Goal: Information Seeking & Learning: Check status

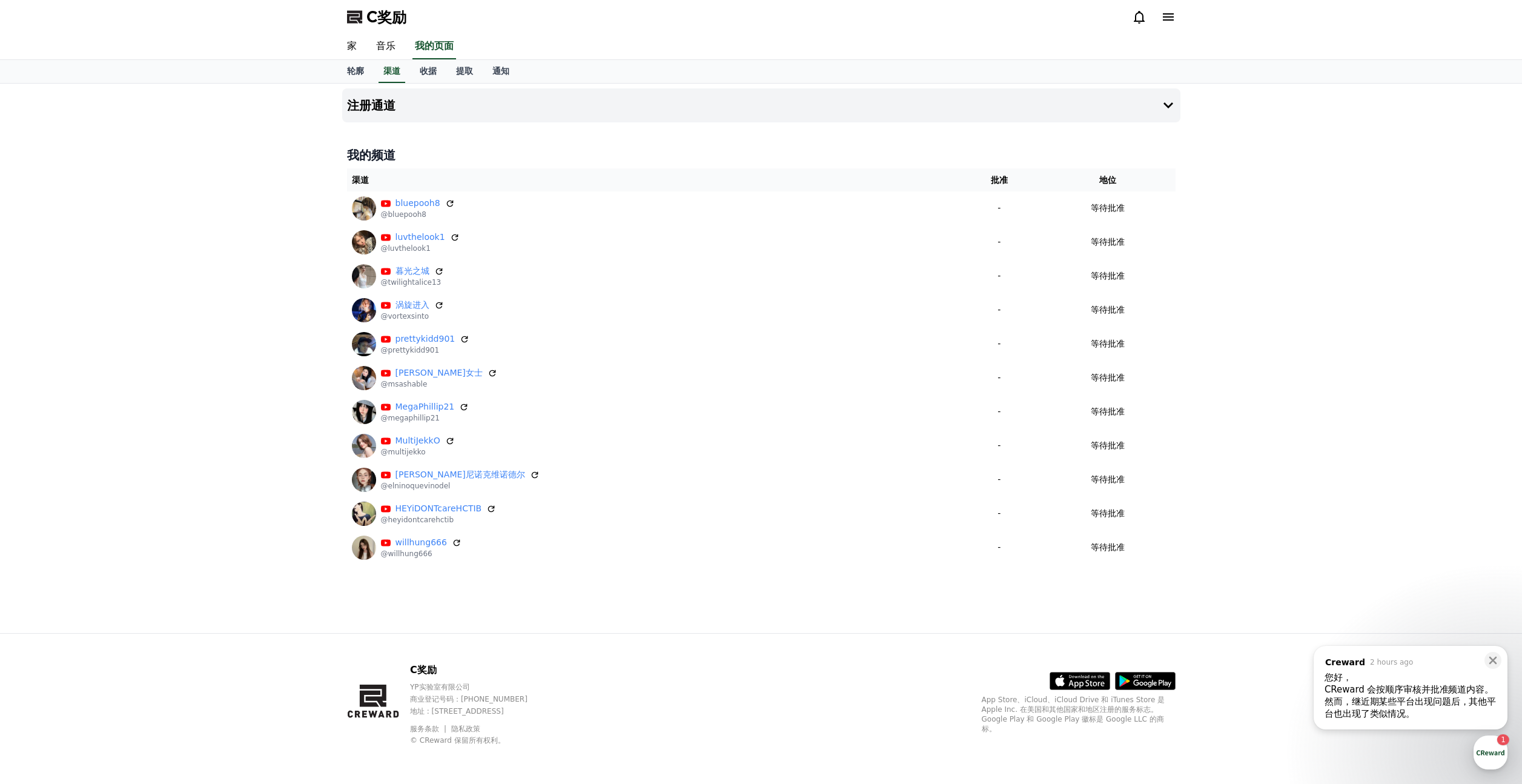
click at [1387, 684] on div "CReward 会按顺序审核并批准频道内容。" at bounding box center [1411, 689] width 172 height 12
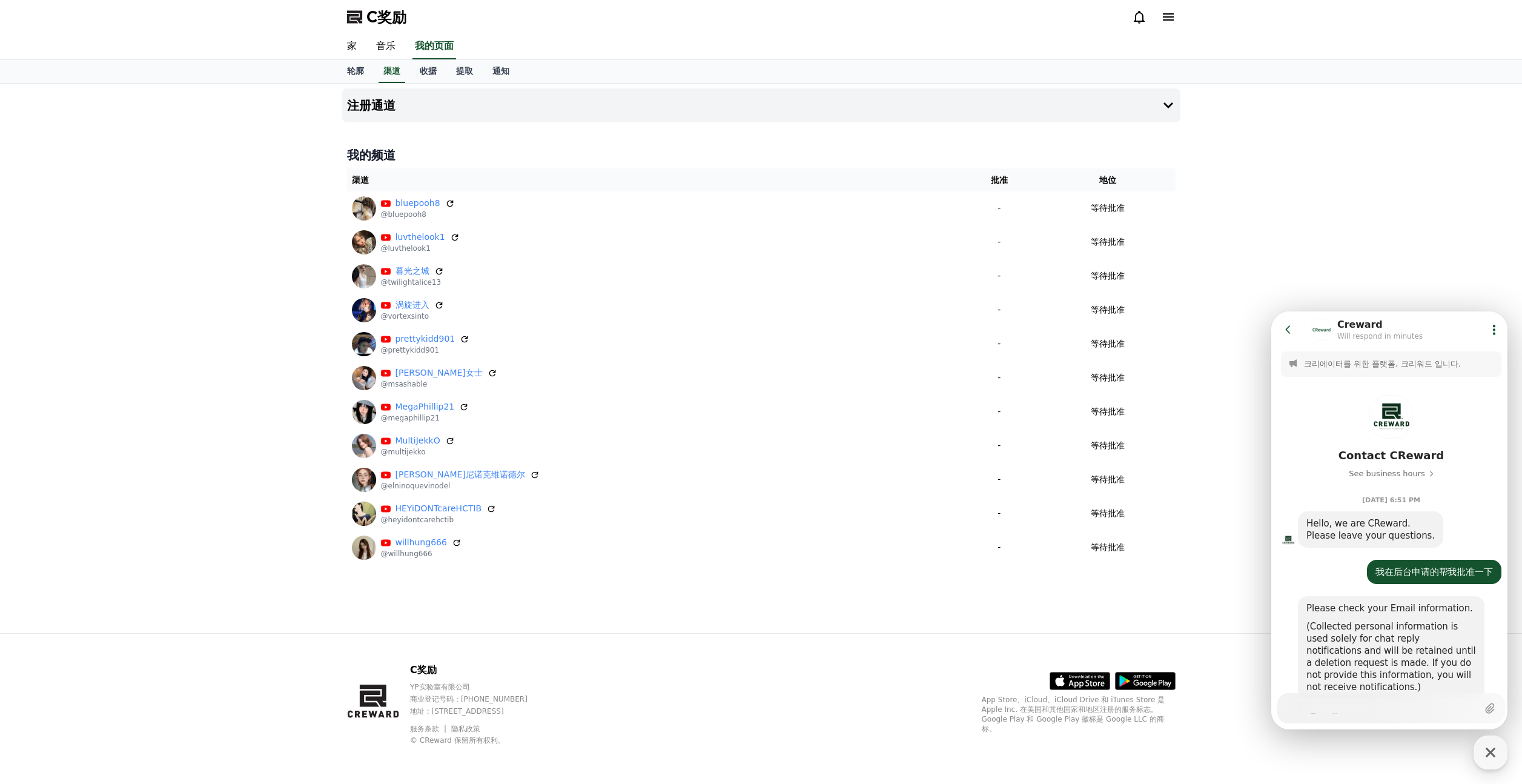
scroll to position [535, 0]
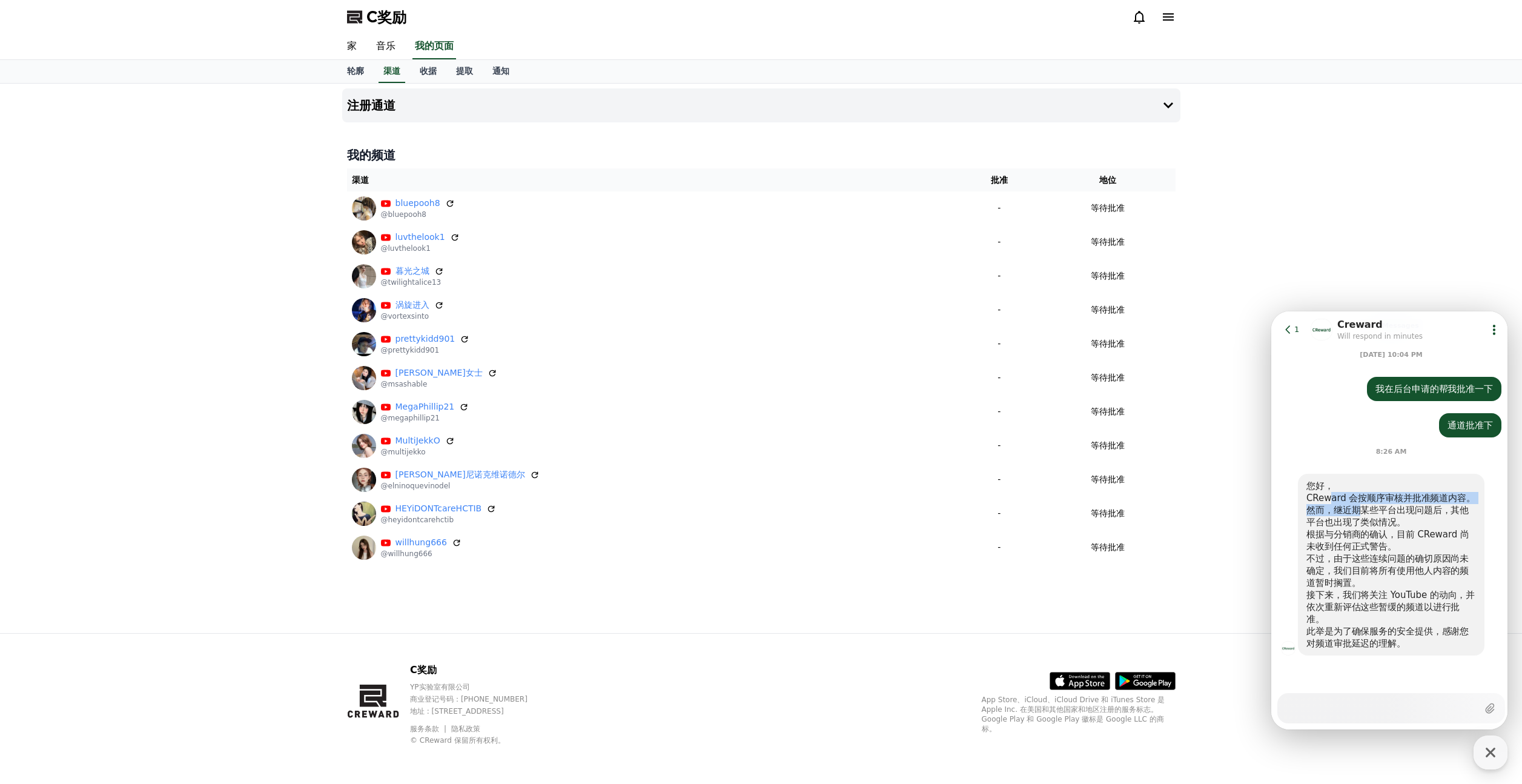
drag, startPoint x: 1330, startPoint y: 501, endPoint x: 1356, endPoint y: 507, distance: 26.7
click at [1356, 507] on div "您好， CReward 会按顺序审核并批准频道内容。 然而，继近期某些平台出现问题后，其他平台也出现了类似情况。 根据与分销商的确认，目前 CReward 尚…" at bounding box center [1391, 565] width 170 height 170
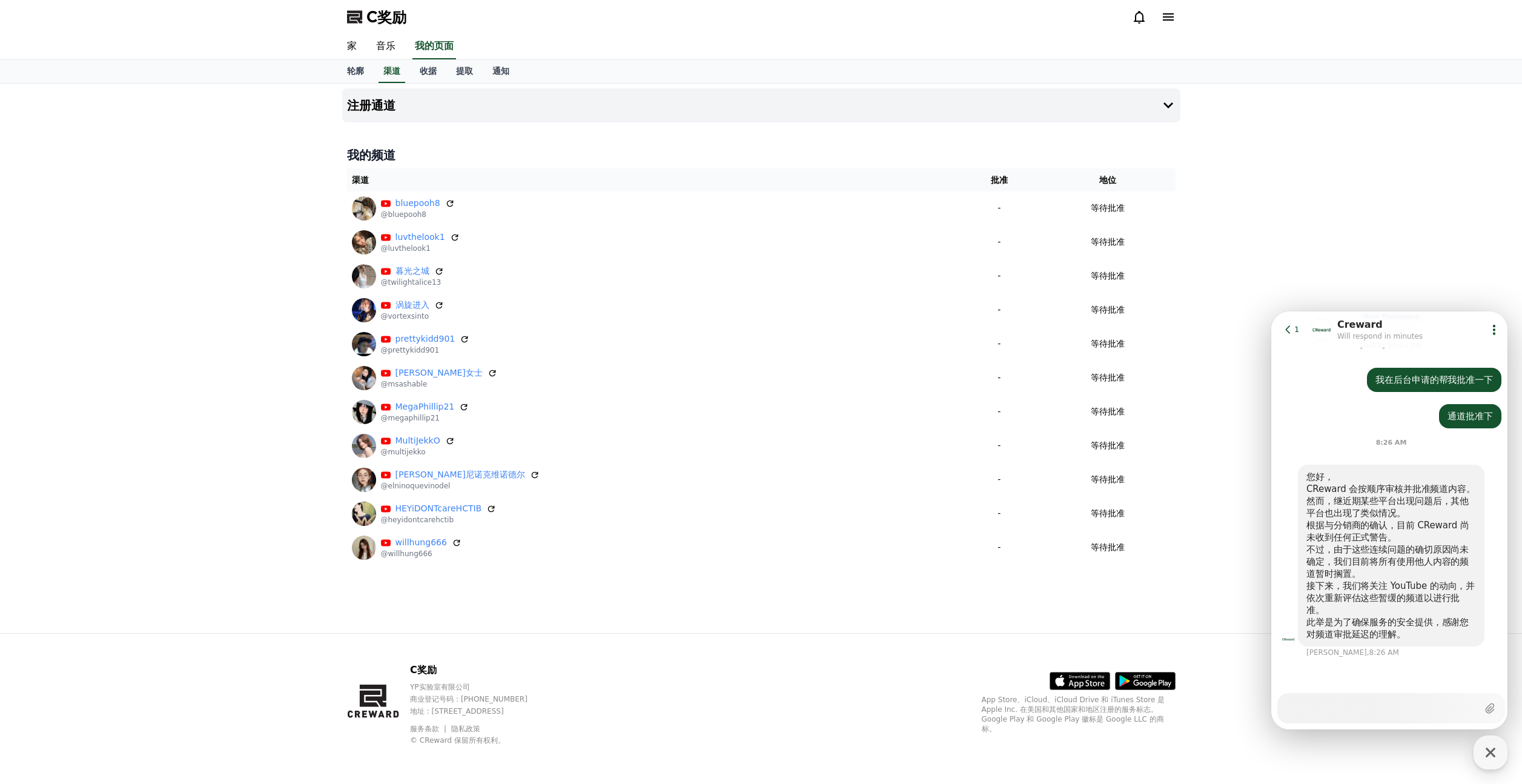
click at [1357, 510] on div "然而，继近期某些平台出现问题后，其他平台也出现了类似情况。" at bounding box center [1391, 507] width 170 height 24
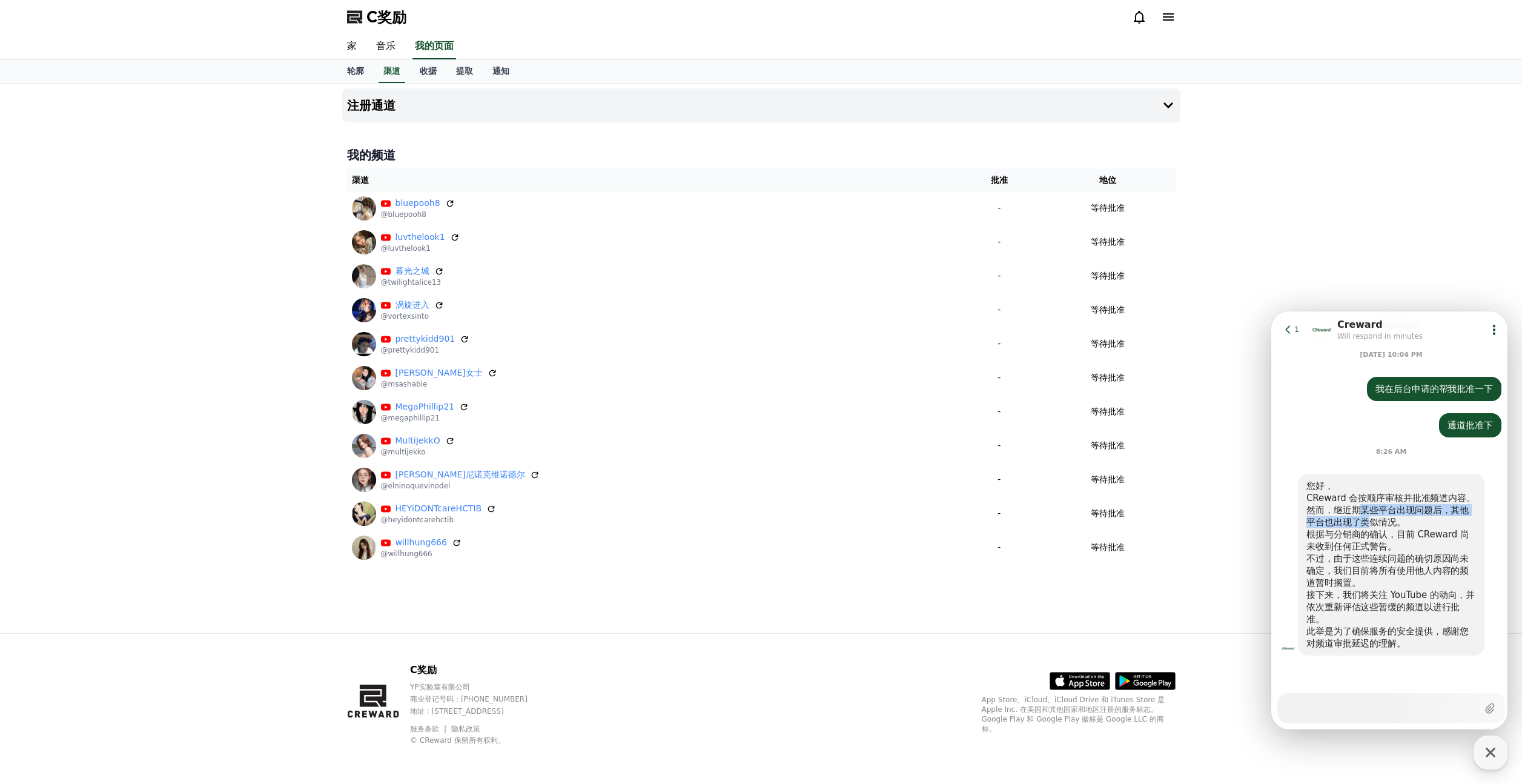
drag, startPoint x: 1363, startPoint y: 510, endPoint x: 1369, endPoint y: 518, distance: 10.0
click at [1369, 518] on div "然而，继近期某些平台出现问题后，其他平台也出现了类似情况。" at bounding box center [1391, 516] width 170 height 24
click at [1368, 523] on div "您好， CReward 会按顺序审核并批准频道内容。 然而，继近期某些平台出现问题后，其他平台也出现了类似情况。 根据与分销商的确认，目前 CReward 尚…" at bounding box center [1391, 563] width 170 height 170
drag, startPoint x: 1327, startPoint y: 533, endPoint x: 1363, endPoint y: 536, distance: 36.1
click at [1341, 535] on div "根据与分销商的确认，目前 CReward 尚未收到任何正式警告。" at bounding box center [1391, 540] width 170 height 24
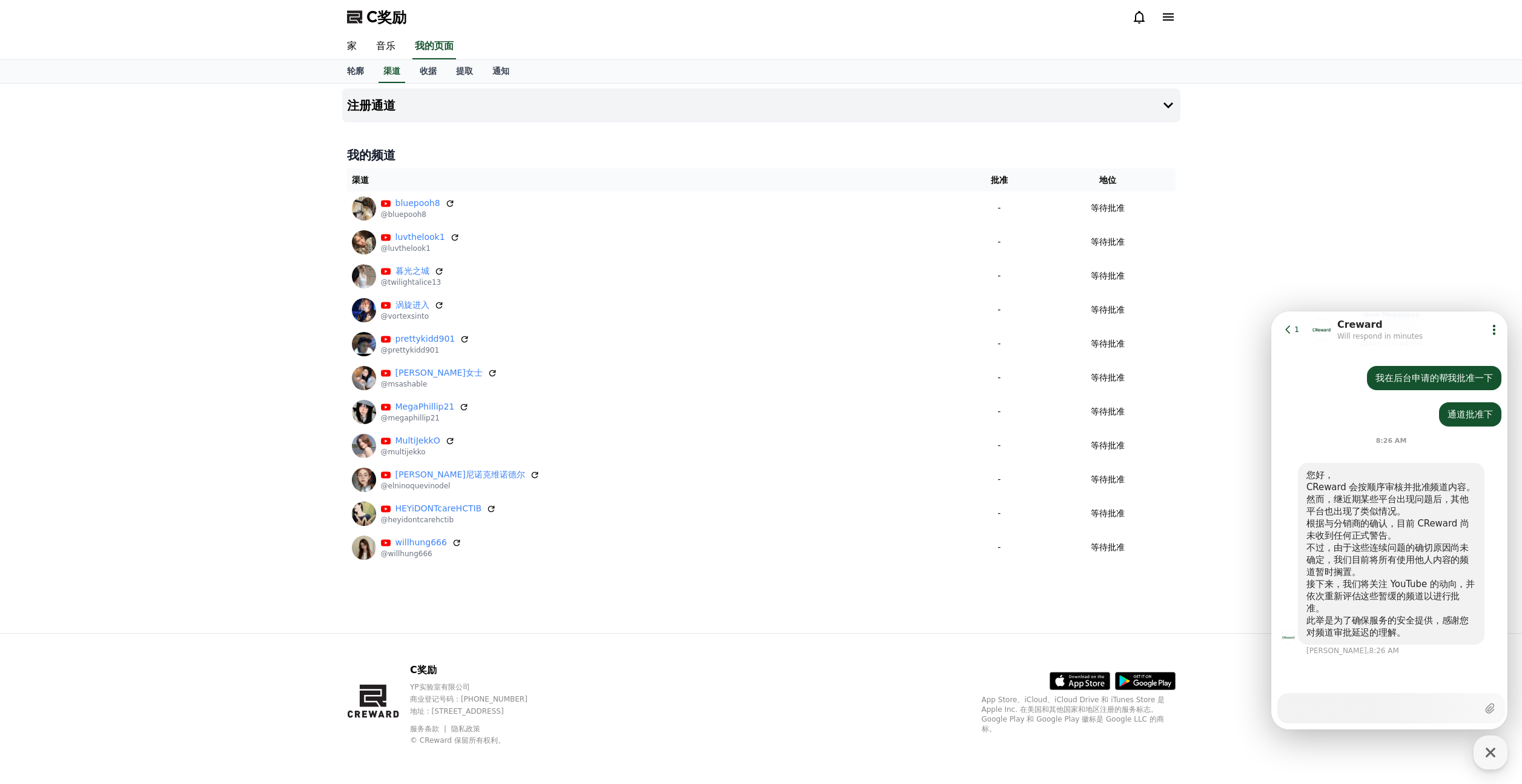
click at [1373, 536] on div "根据与分销商的确认，目前 CReward 尚未收到任何正式警告。" at bounding box center [1391, 529] width 170 height 24
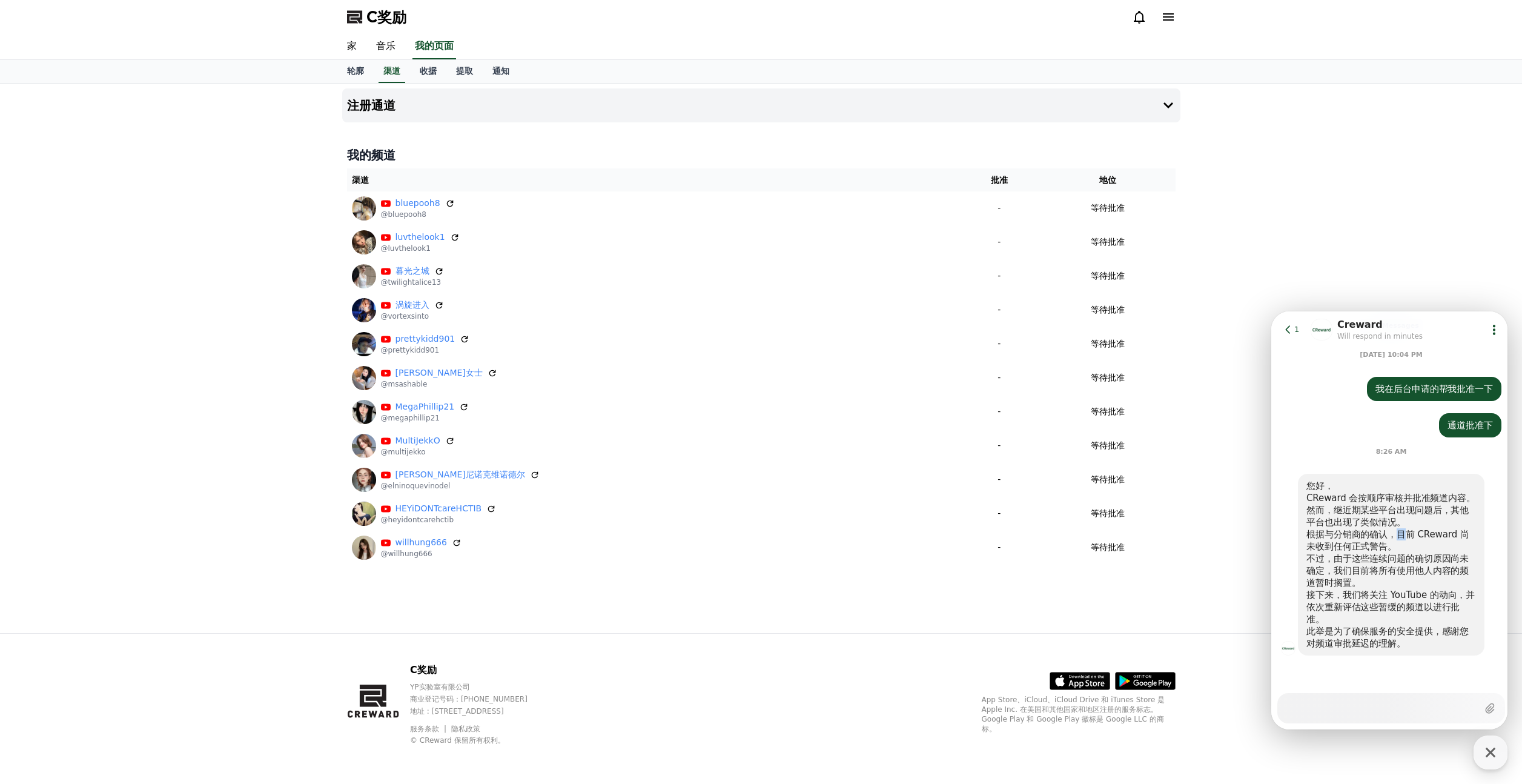
drag, startPoint x: 1399, startPoint y: 532, endPoint x: 1407, endPoint y: 540, distance: 11.3
click at [1409, 539] on div "根据与分销商的确认，目前 CReward 尚未收到任何正式警告。" at bounding box center [1391, 540] width 170 height 24
click at [1394, 544] on div "您好， CReward 会按顺序审核并批准频道内容。 然而，继近期某些平台出现问题后，其他平台也出现了类似情况。 根据与分销商的确认，目前 CReward 尚…" at bounding box center [1391, 563] width 170 height 170
drag, startPoint x: 1331, startPoint y: 558, endPoint x: 1376, endPoint y: 559, distance: 45.0
click at [1375, 560] on div "不过，由于这些连续问题的确切原因尚未确定，我们目前将所有使用他人内容的频道暂时搁置。" at bounding box center [1391, 570] width 170 height 36
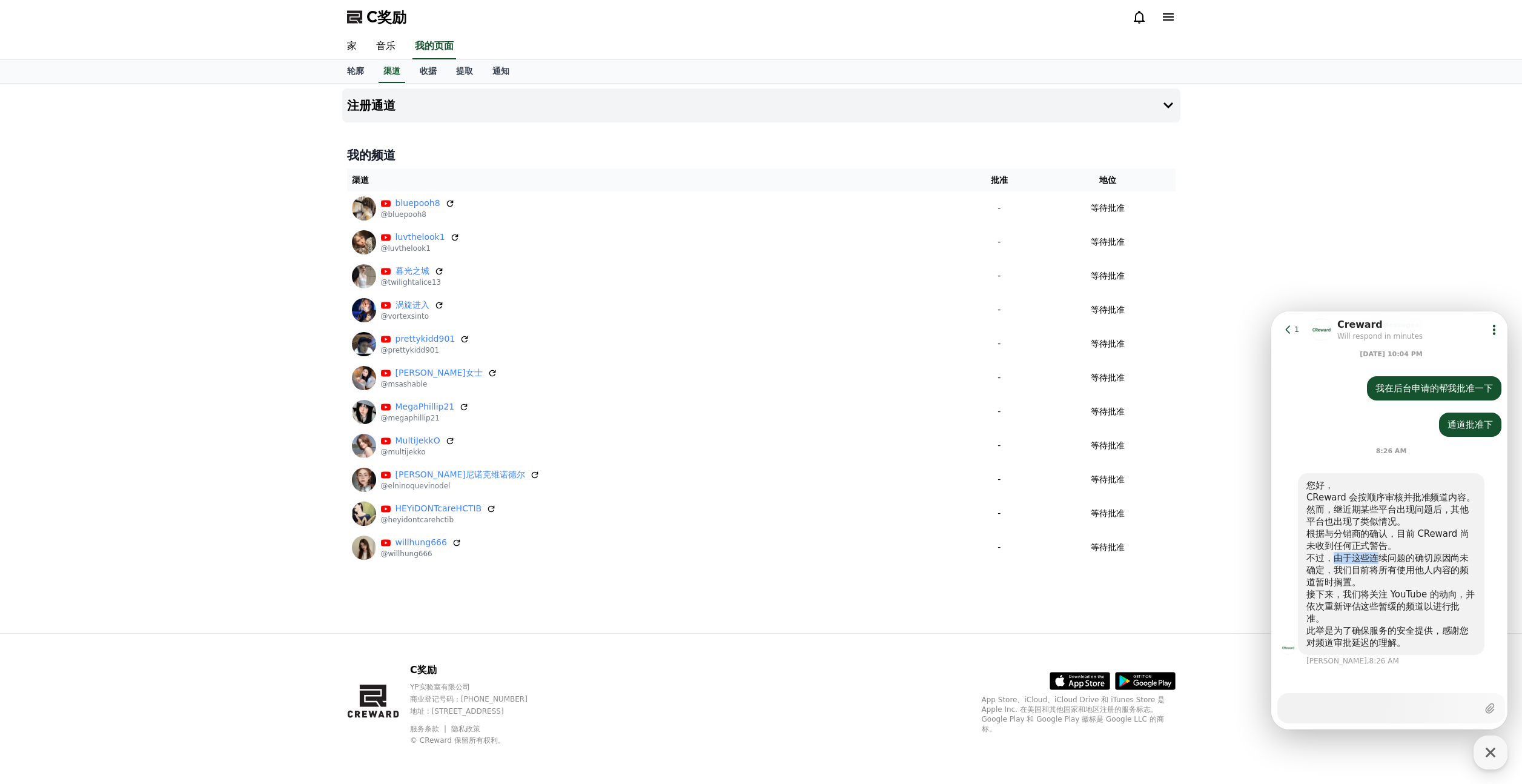
click at [1381, 559] on div "不过，由于这些连续问题的确切原因尚未确定，我们目前将所有使用他人内容的频道暂时搁置。" at bounding box center [1391, 569] width 170 height 36
drag, startPoint x: 1347, startPoint y: 568, endPoint x: 1378, endPoint y: 568, distance: 31.0
click at [1372, 569] on div "不过，由于这些连续问题的确切原因尚未确定，我们目前将所有使用他人内容的频道暂时搁置。" at bounding box center [1391, 570] width 170 height 36
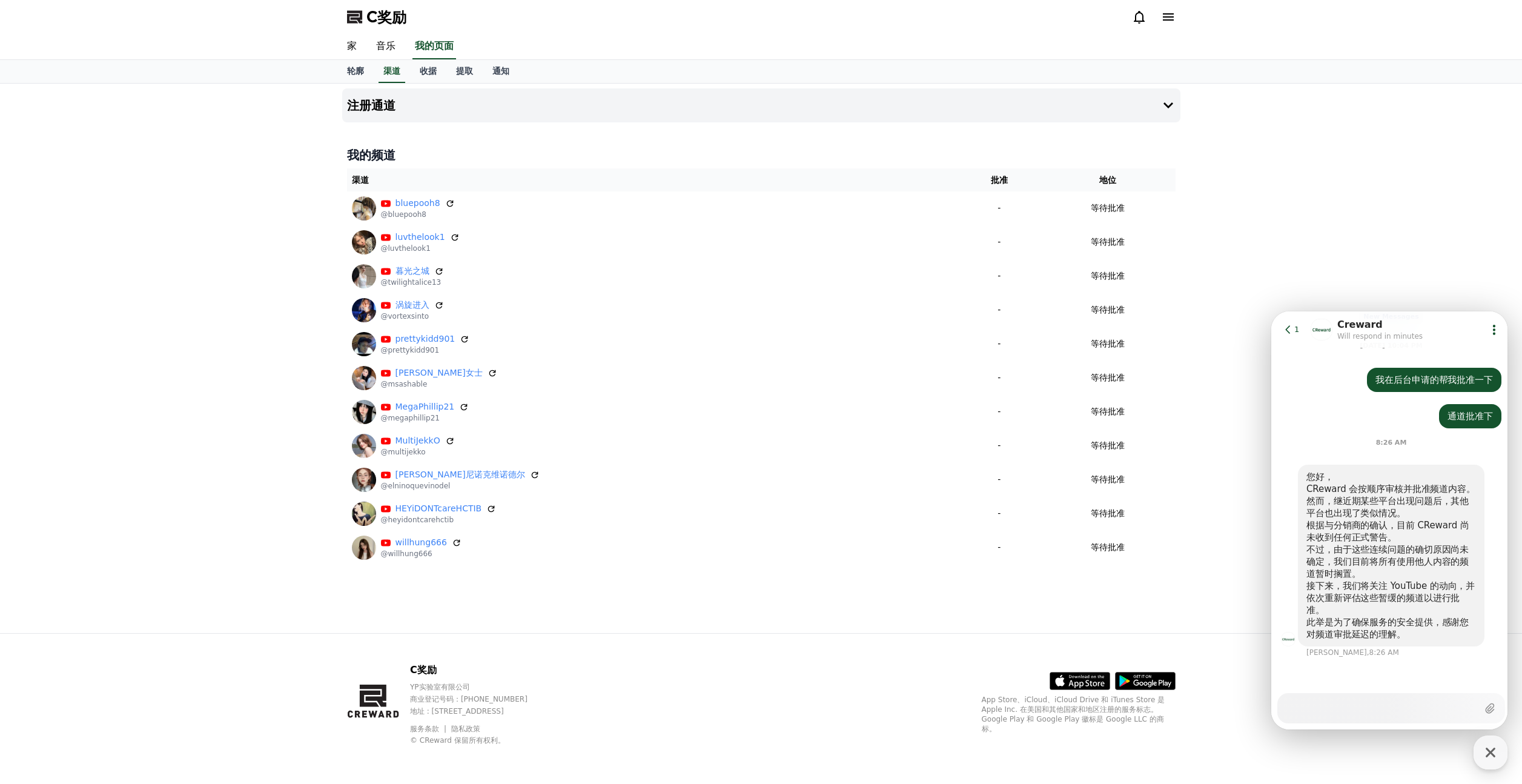
click at [1387, 568] on div "不过，由于这些连续问题的确切原因尚未确定，我们目前将所有使用他人内容的频道暂时搁置。" at bounding box center [1391, 561] width 170 height 36
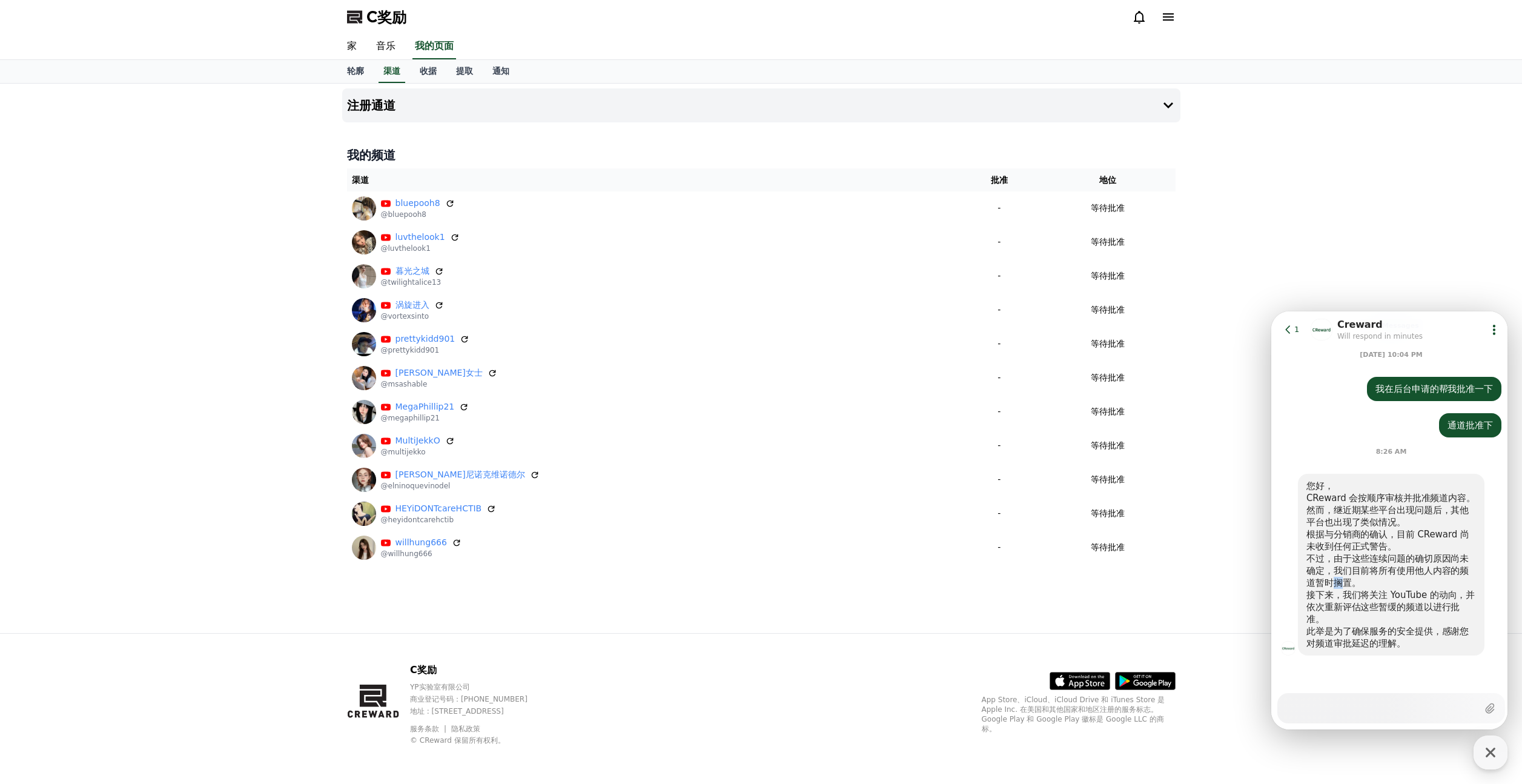
drag, startPoint x: 1337, startPoint y: 581, endPoint x: 1349, endPoint y: 581, distance: 12.0
click at [1349, 581] on div "不过，由于这些连续问题的确切原因尚未确定，我们目前将所有使用他人内容的频道暂时搁置。" at bounding box center [1391, 570] width 170 height 36
click at [1356, 582] on div "不过，由于这些连续问题的确切原因尚未确定，我们目前将所有使用他人内容的频道暂时搁置。" at bounding box center [1391, 568] width 170 height 36
drag, startPoint x: 1327, startPoint y: 598, endPoint x: 1358, endPoint y: 600, distance: 31.1
click at [1357, 600] on div "接下来，我们将关注 YouTube 的动向，并依次重新评估这些暂缓的频道以进行批准。" at bounding box center [1391, 606] width 170 height 36
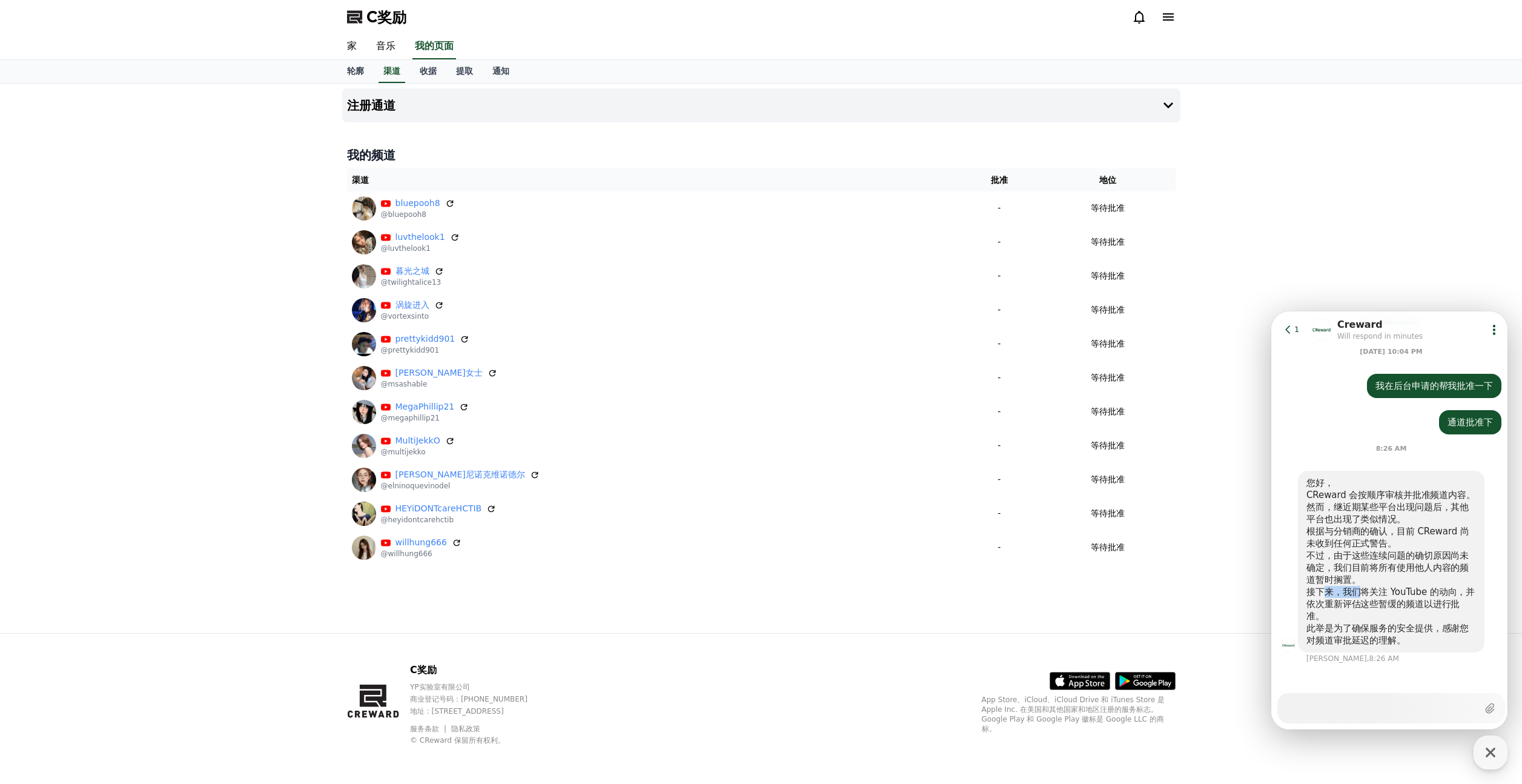
click at [1359, 599] on div "接下来，我们将关注 YouTube 的动向，并依次重新评估这些暂缓的频道以进行批准。" at bounding box center [1391, 603] width 170 height 36
drag, startPoint x: 1362, startPoint y: 609, endPoint x: 1355, endPoint y: 613, distance: 8.1
click at [1361, 609] on div "接下来，我们将关注 YouTube 的动向，并依次重新评估这些暂缓的频道以进行批准。" at bounding box center [1391, 606] width 170 height 36
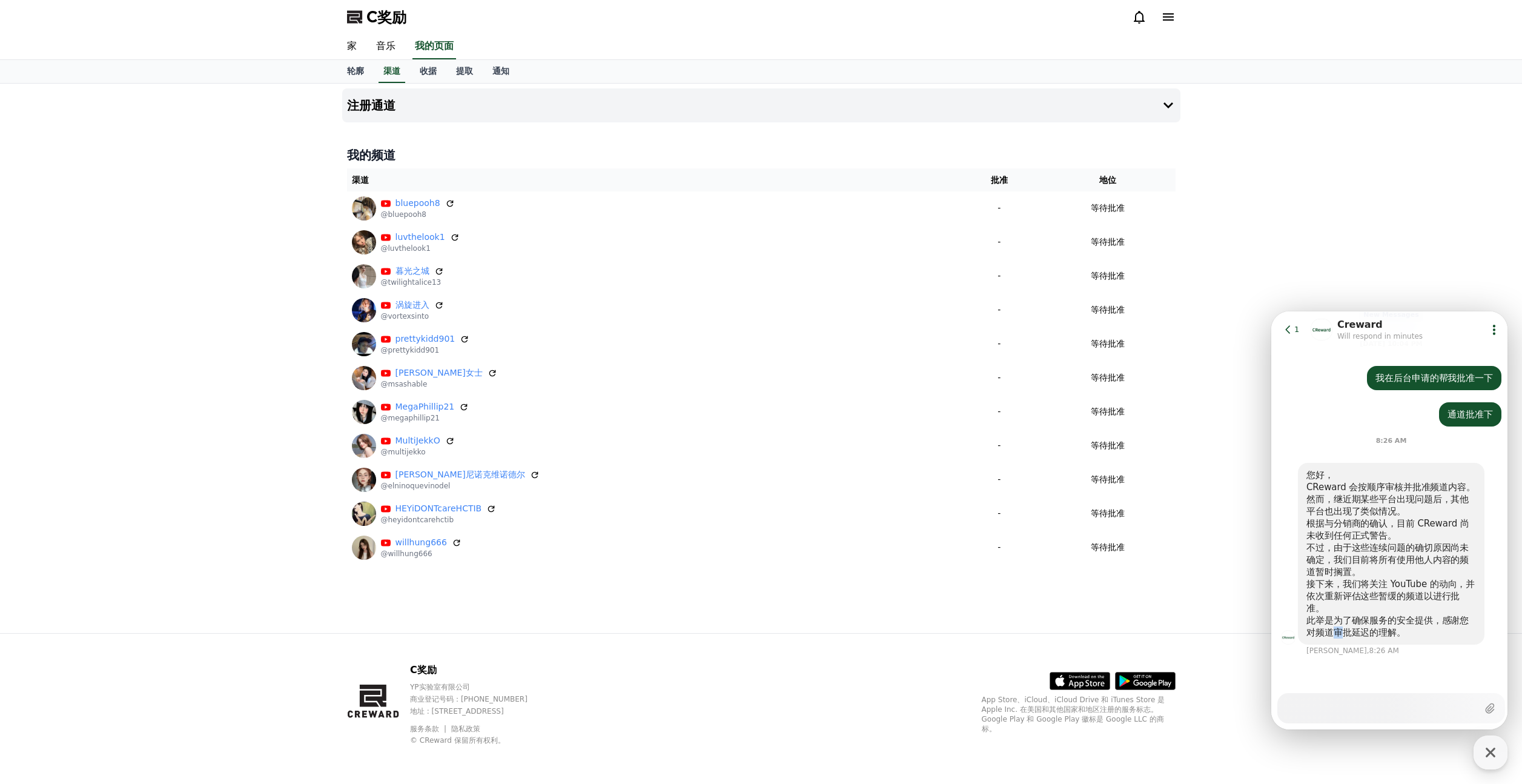
drag, startPoint x: 1333, startPoint y: 634, endPoint x: 1342, endPoint y: 636, distance: 9.2
click at [1342, 636] on div "此举是为了确保服务的安全提供，感谢您对频道审批延迟的理解。" at bounding box center [1391, 626] width 170 height 24
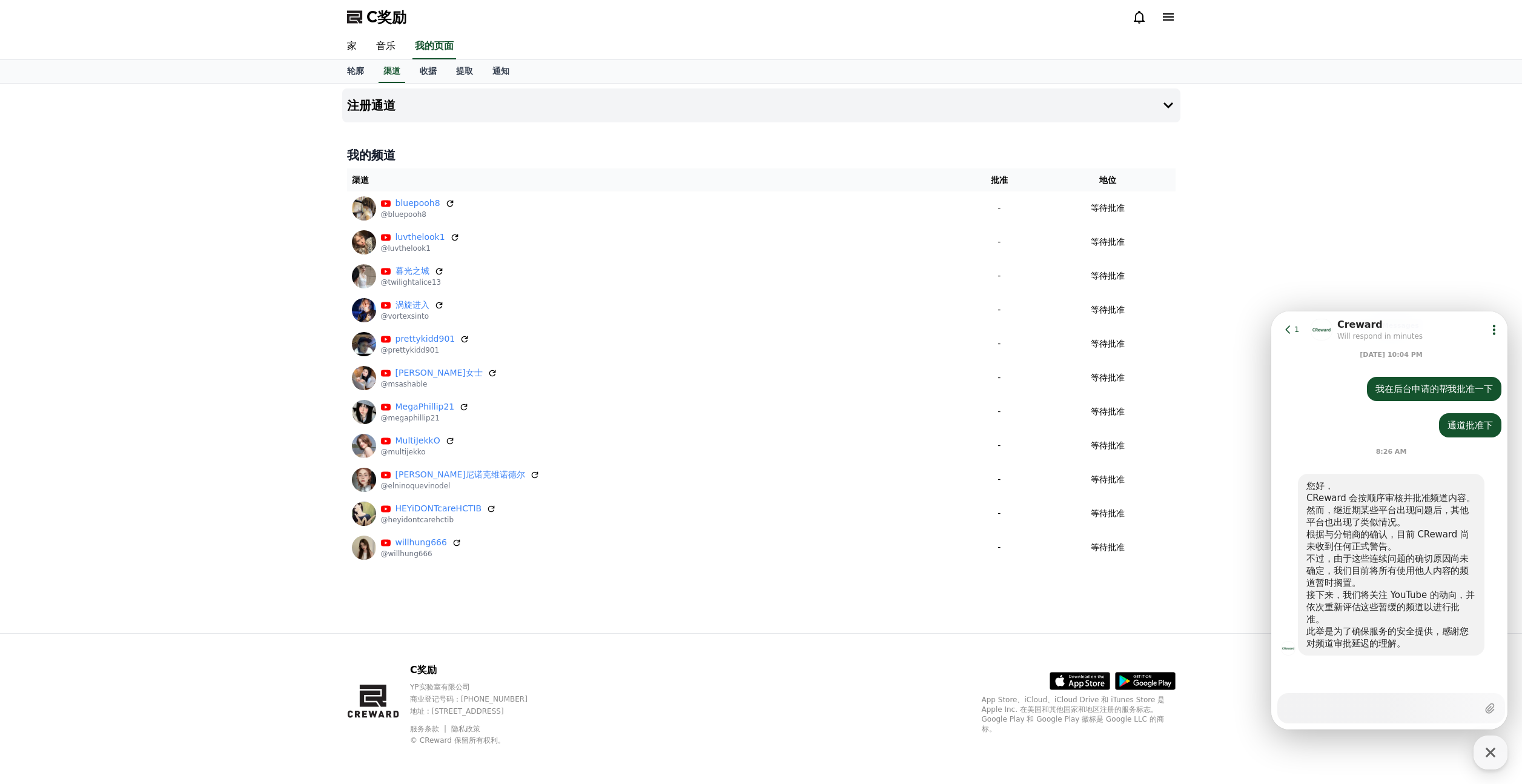
drag, startPoint x: 1345, startPoint y: 635, endPoint x: 1355, endPoint y: 629, distance: 11.7
click at [1345, 635] on div "此举是为了确保服务的安全提供，感谢您对频道审批延迟的理解。" at bounding box center [1391, 637] width 170 height 24
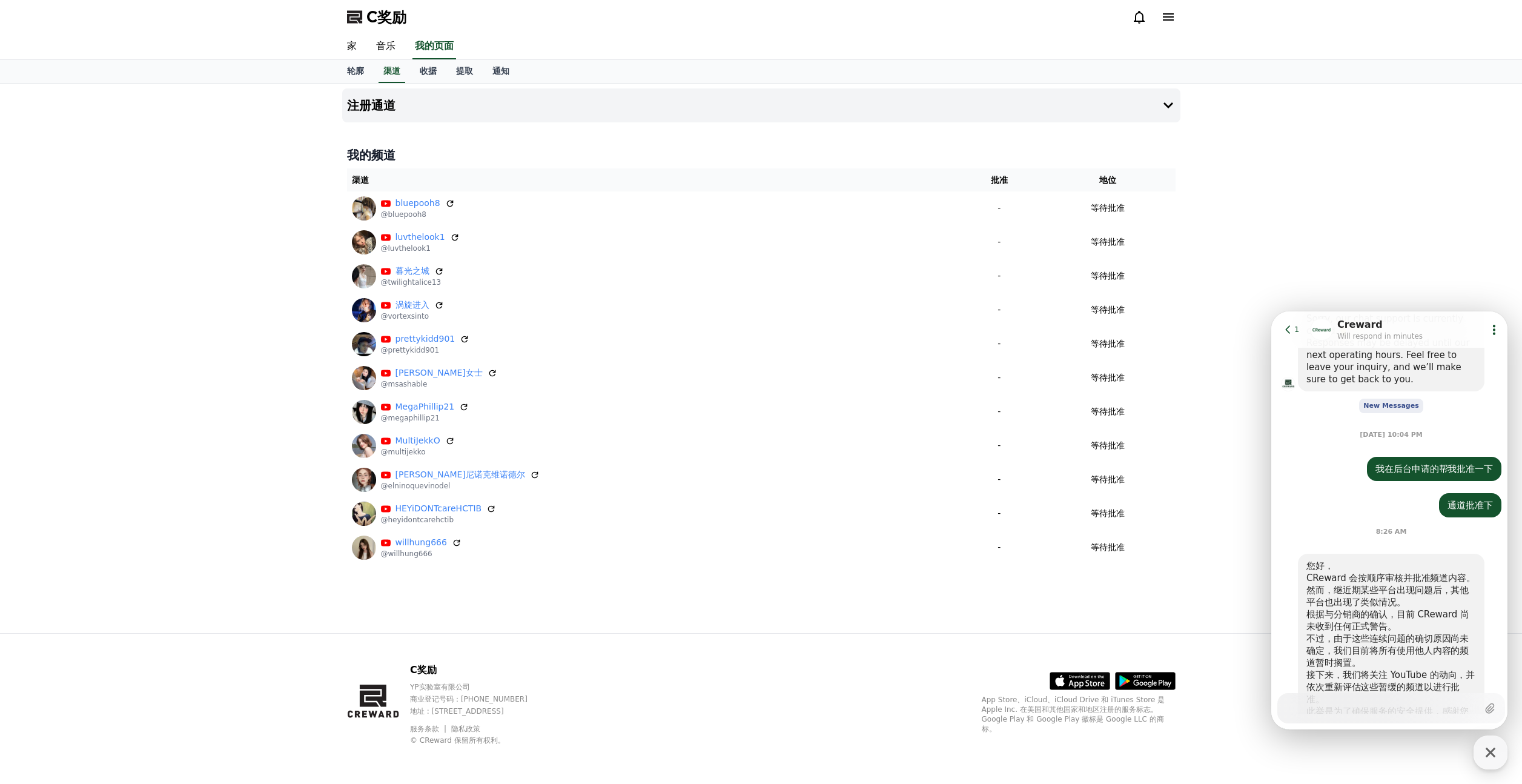
scroll to position [546, 0]
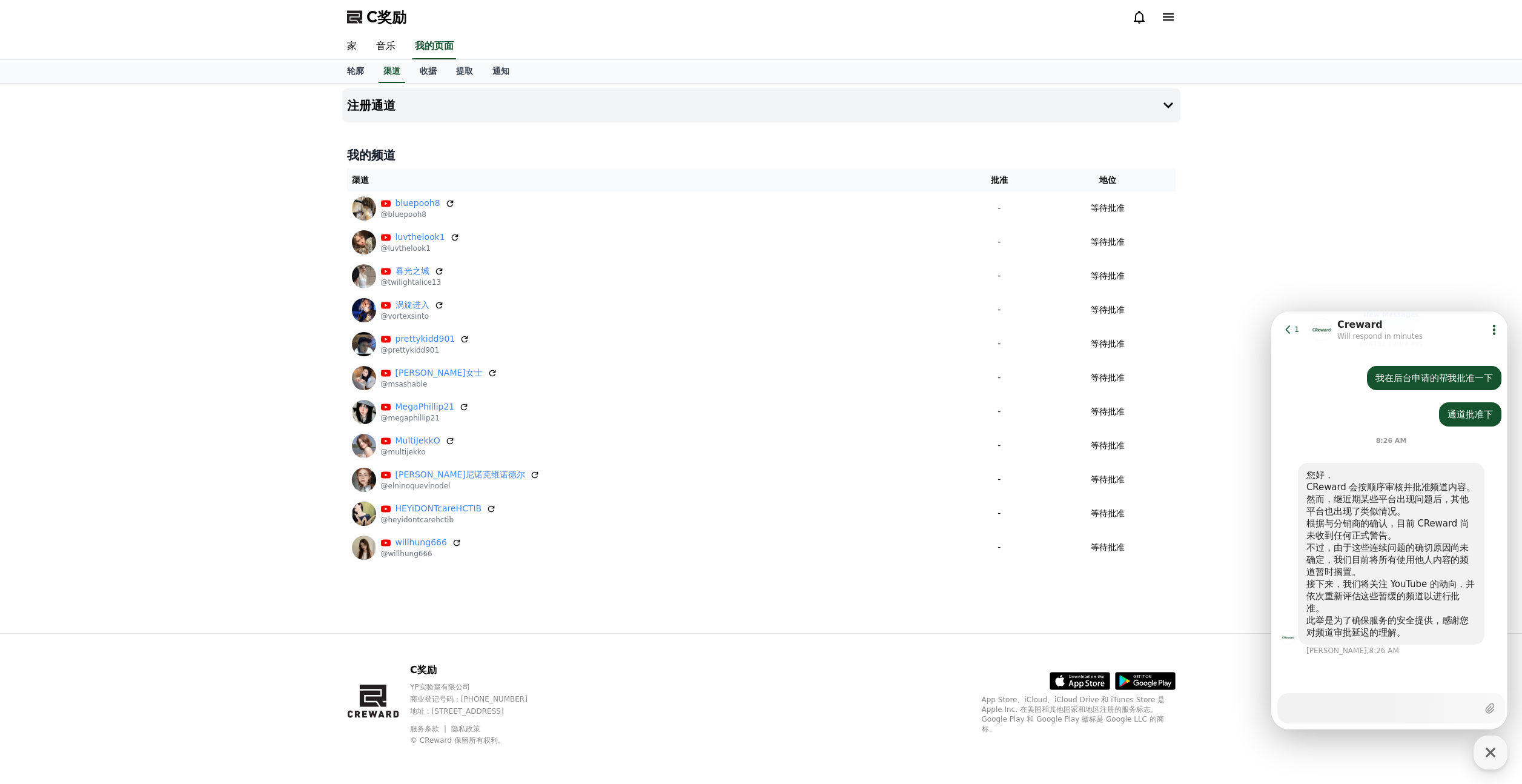
click at [1358, 248] on div "注册通道 我的频道 渠道 批准 地位 bluepooh8 @bluepooh8 - 等待批准 luvthelook1 @luvthelook1 - 等待批准 …" at bounding box center [761, 358] width 1522 height 549
click at [1292, 330] on icon at bounding box center [1288, 329] width 12 height 12
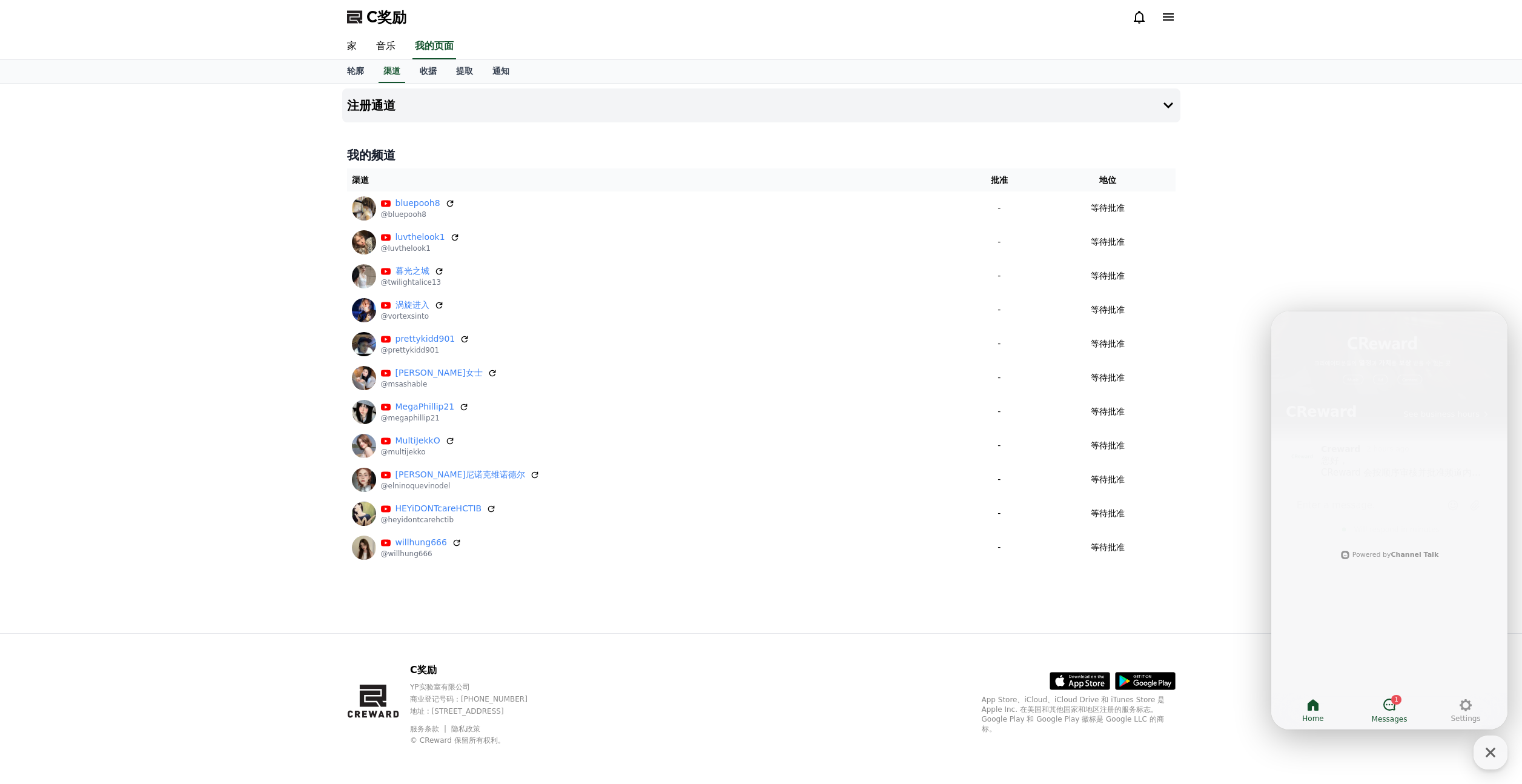
click at [1394, 703] on div "1" at bounding box center [1396, 699] width 10 height 10
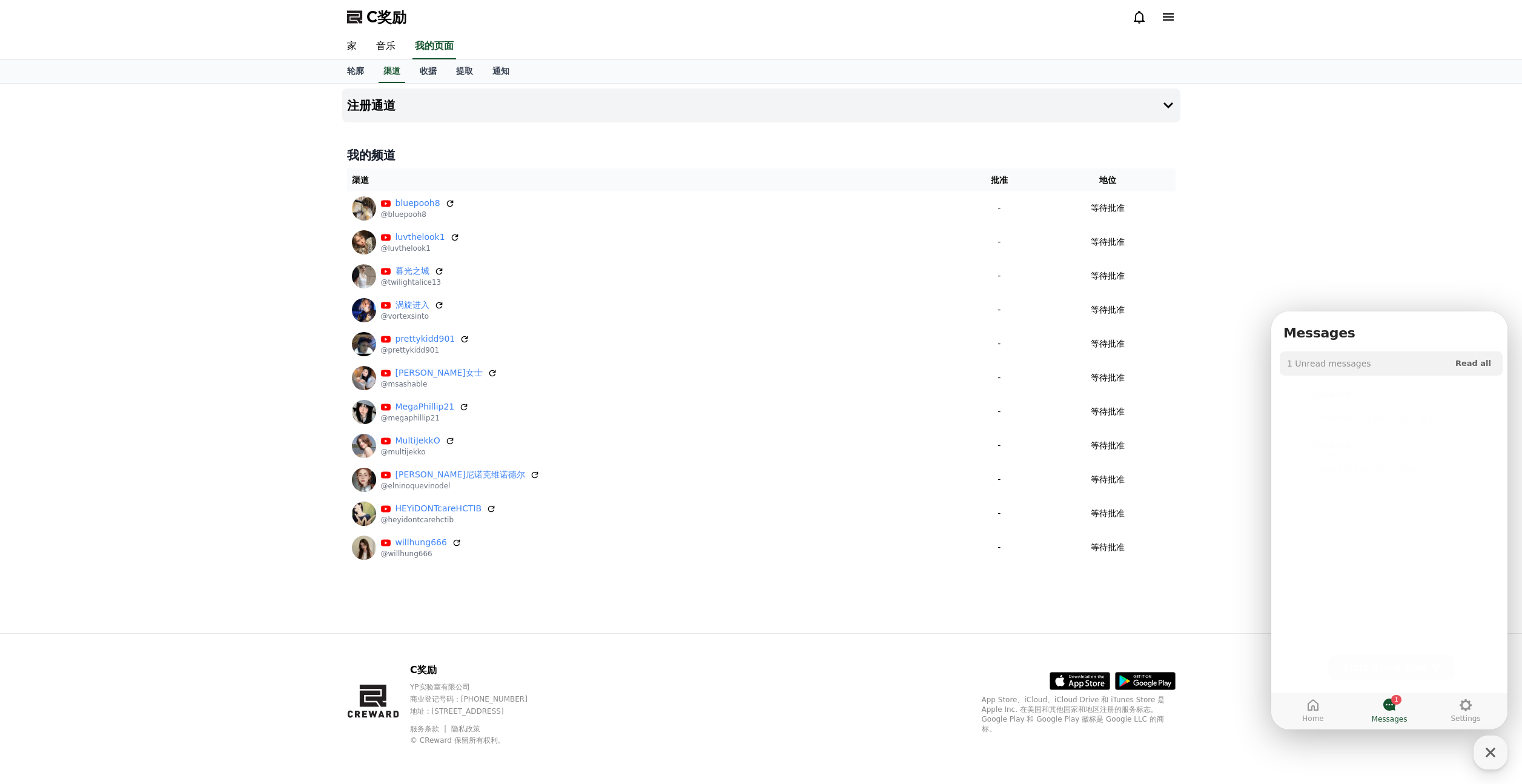
click at [1431, 293] on div "注册通道 我的频道 渠道 批准 地位 bluepooh8 @bluepooh8 - 等待批准 luvthelook1 @luvthelook1 - 等待批准 …" at bounding box center [761, 358] width 1522 height 549
click at [1393, 702] on div "1" at bounding box center [1396, 699] width 10 height 10
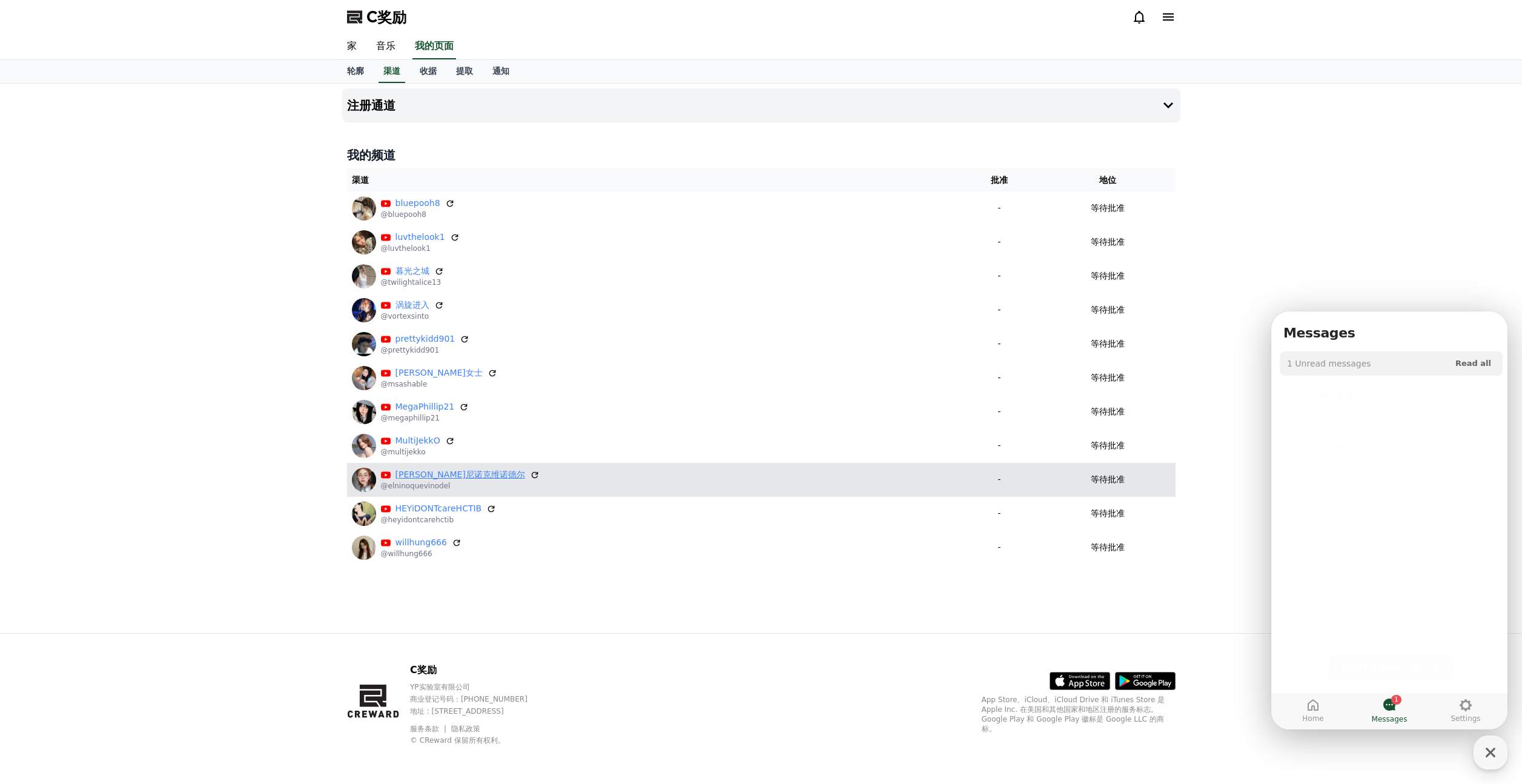
click at [416, 473] on font "[PERSON_NAME]尼诺克维诺德尔" at bounding box center [460, 474] width 130 height 10
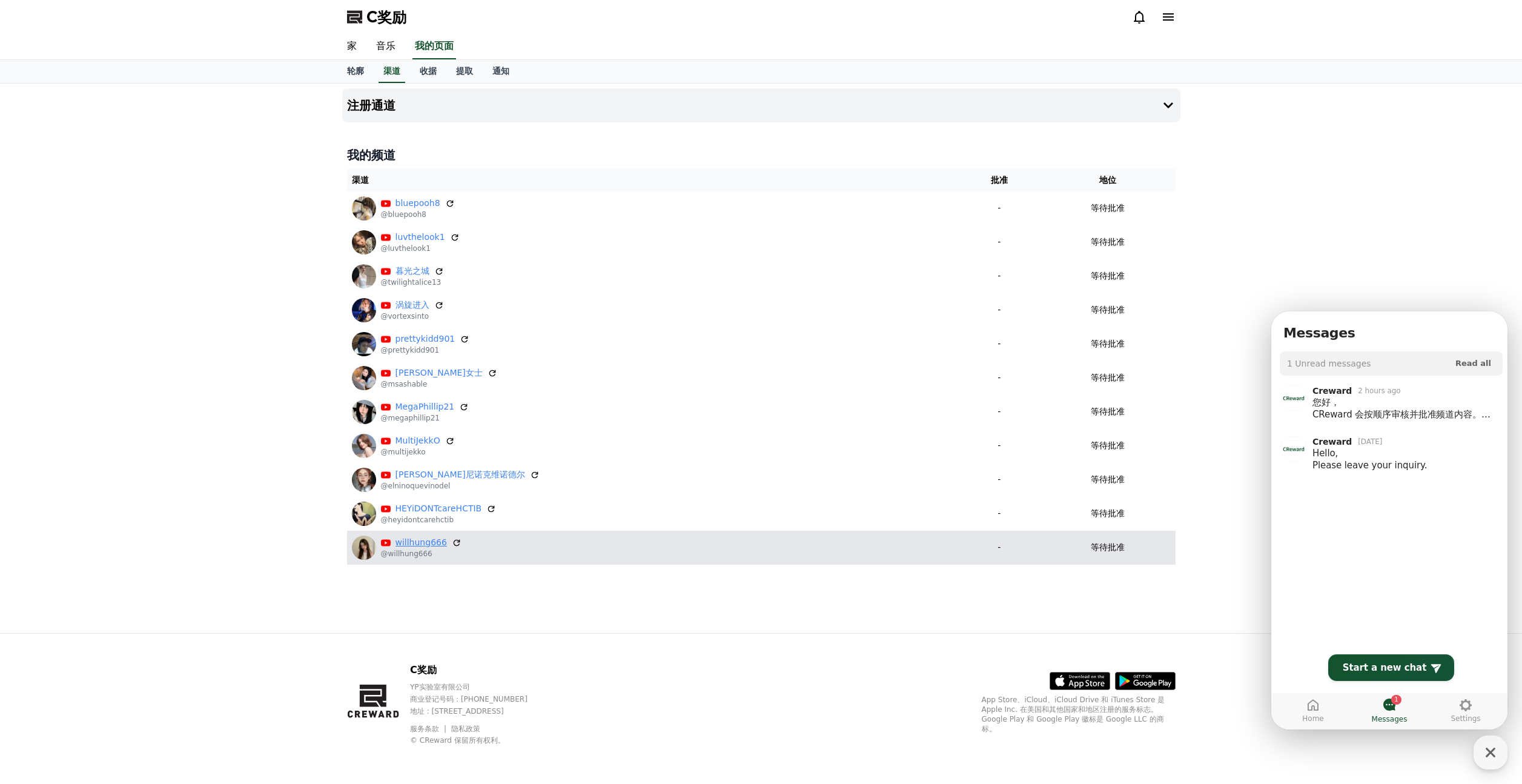
click at [415, 544] on font "willhung666" at bounding box center [421, 542] width 52 height 10
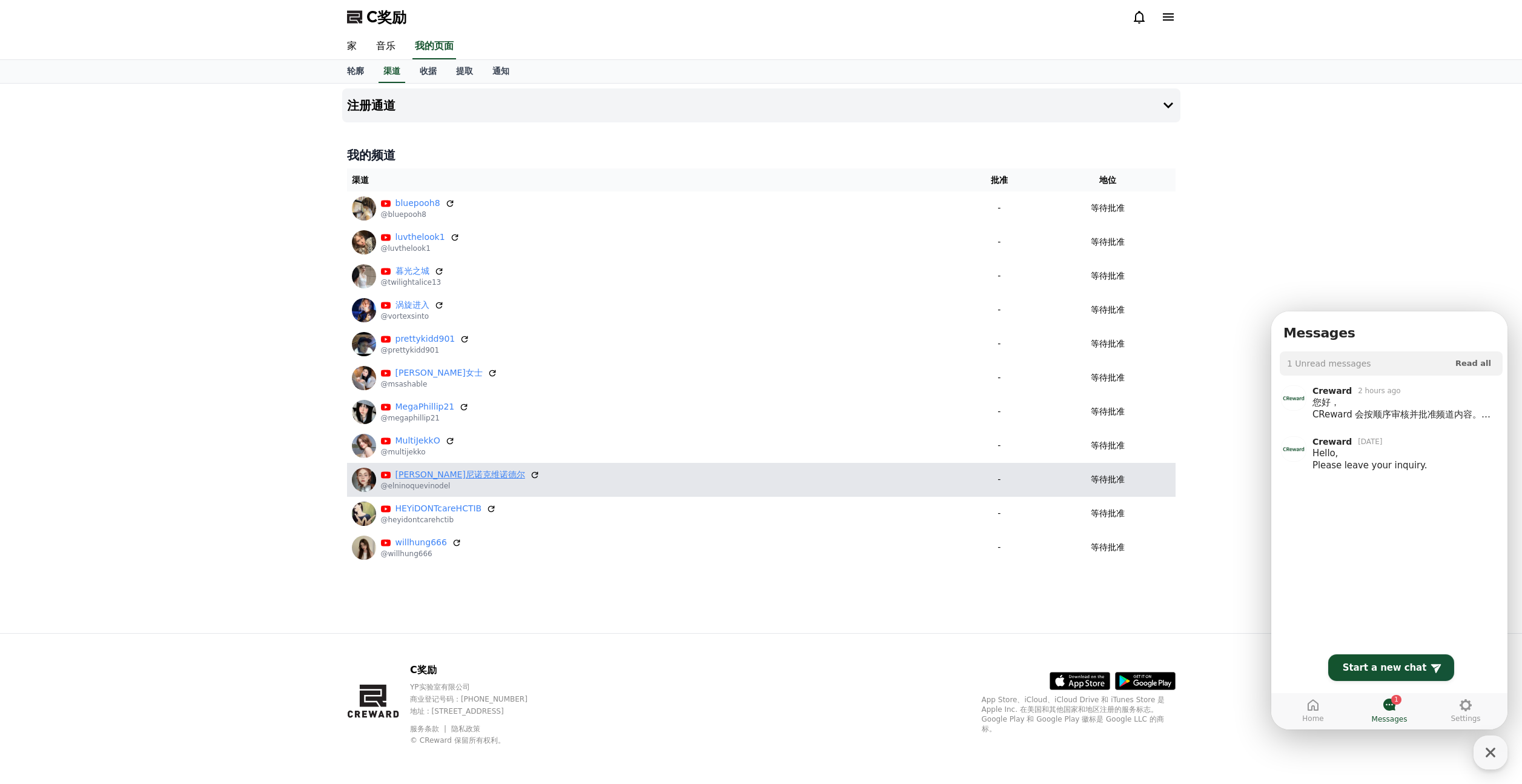
click at [426, 479] on font "[PERSON_NAME]尼诺克维诺德尔" at bounding box center [460, 474] width 130 height 10
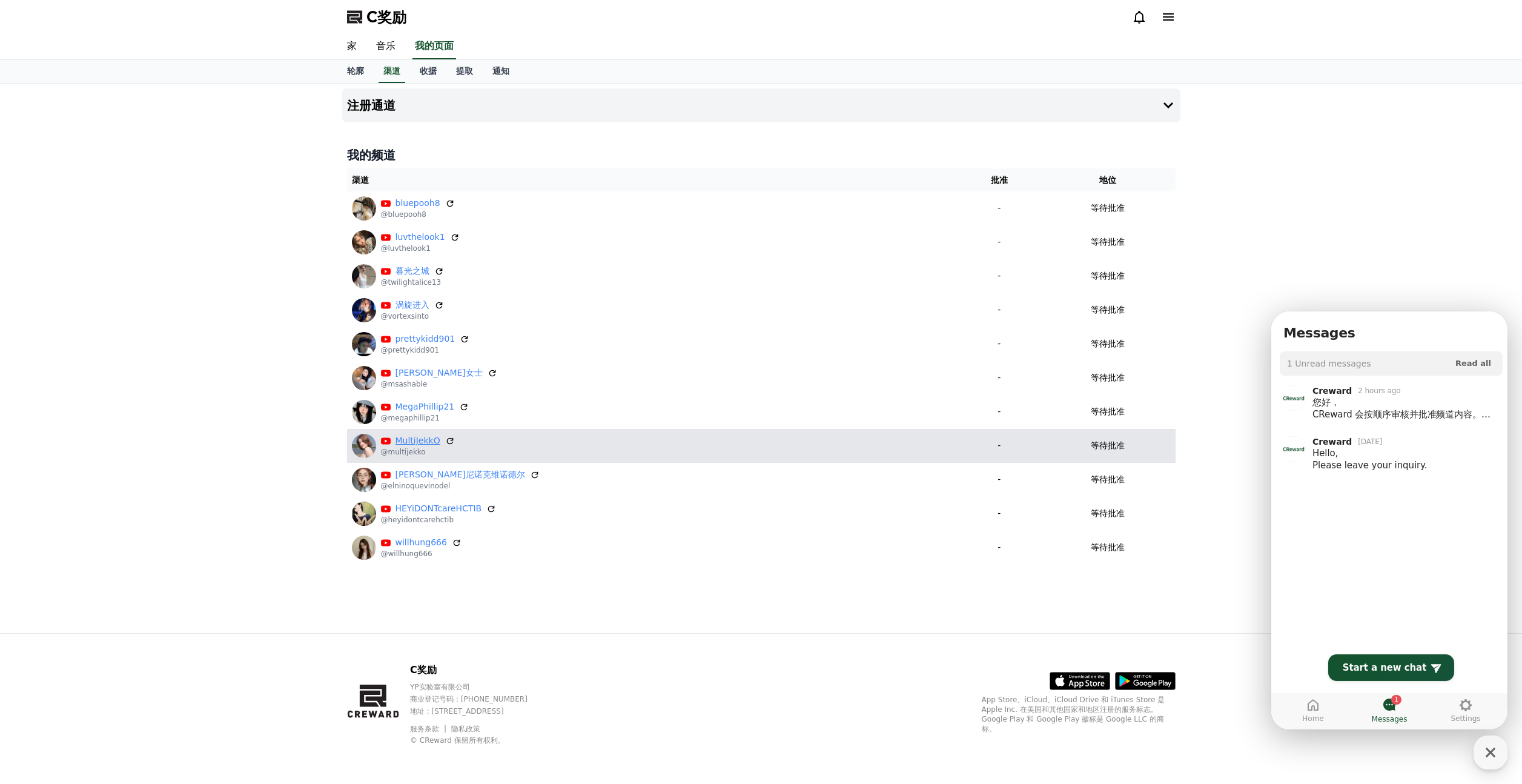
click at [411, 438] on font "MultiJekkO" at bounding box center [417, 440] width 45 height 10
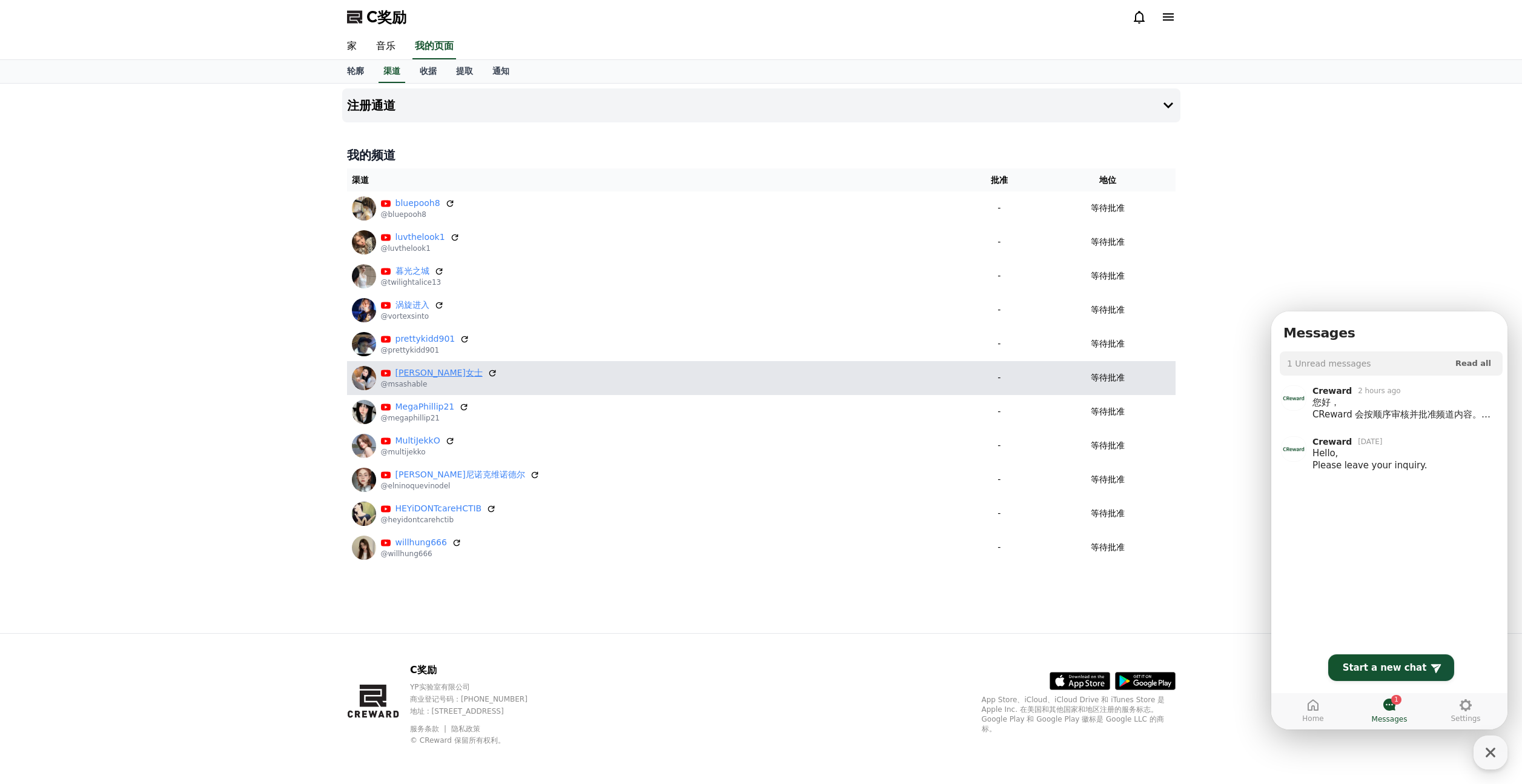
click at [416, 378] on font "[PERSON_NAME]女士" at bounding box center [439, 372] width 88 height 10
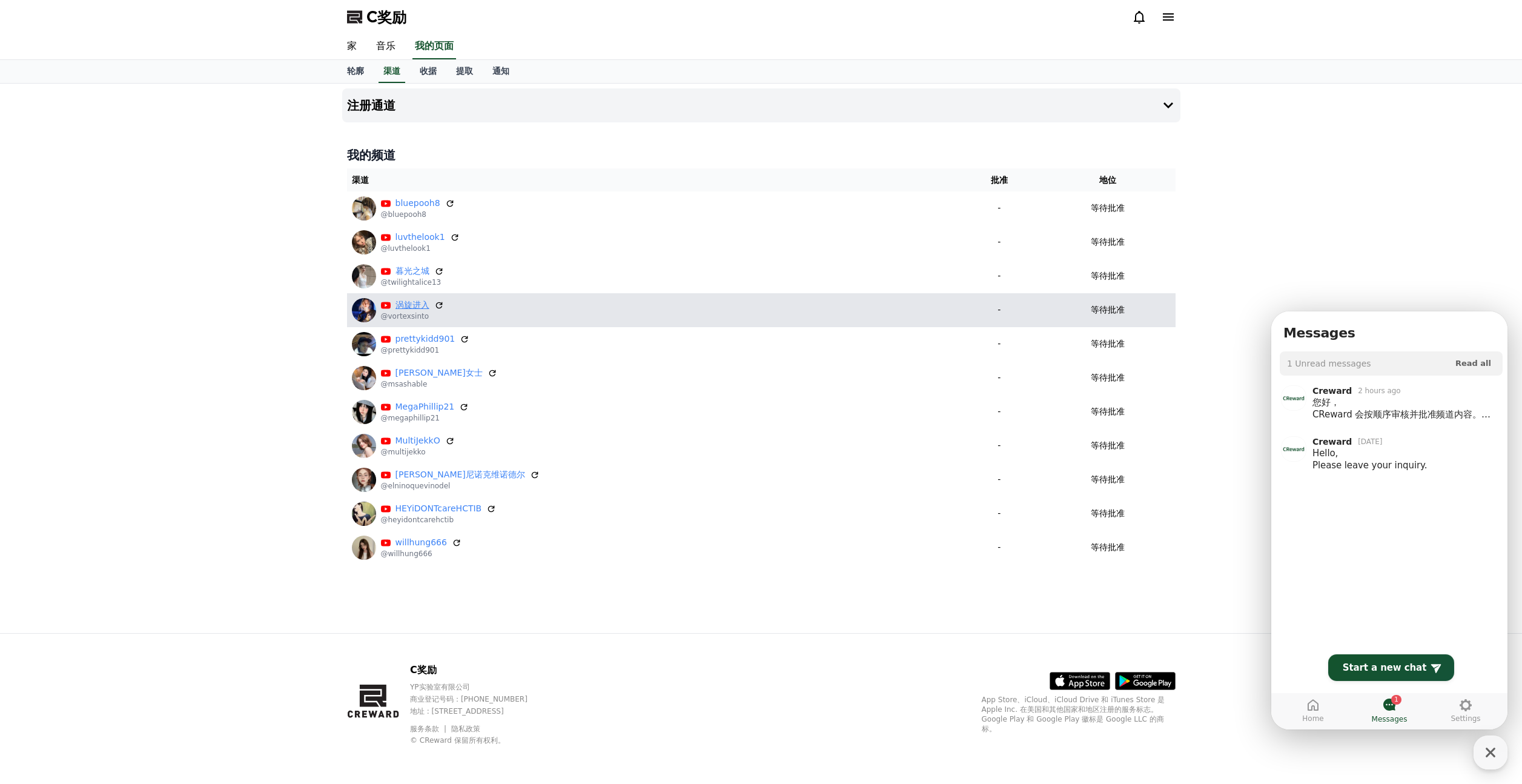
click at [401, 307] on font "涡旋进入" at bounding box center [412, 304] width 34 height 10
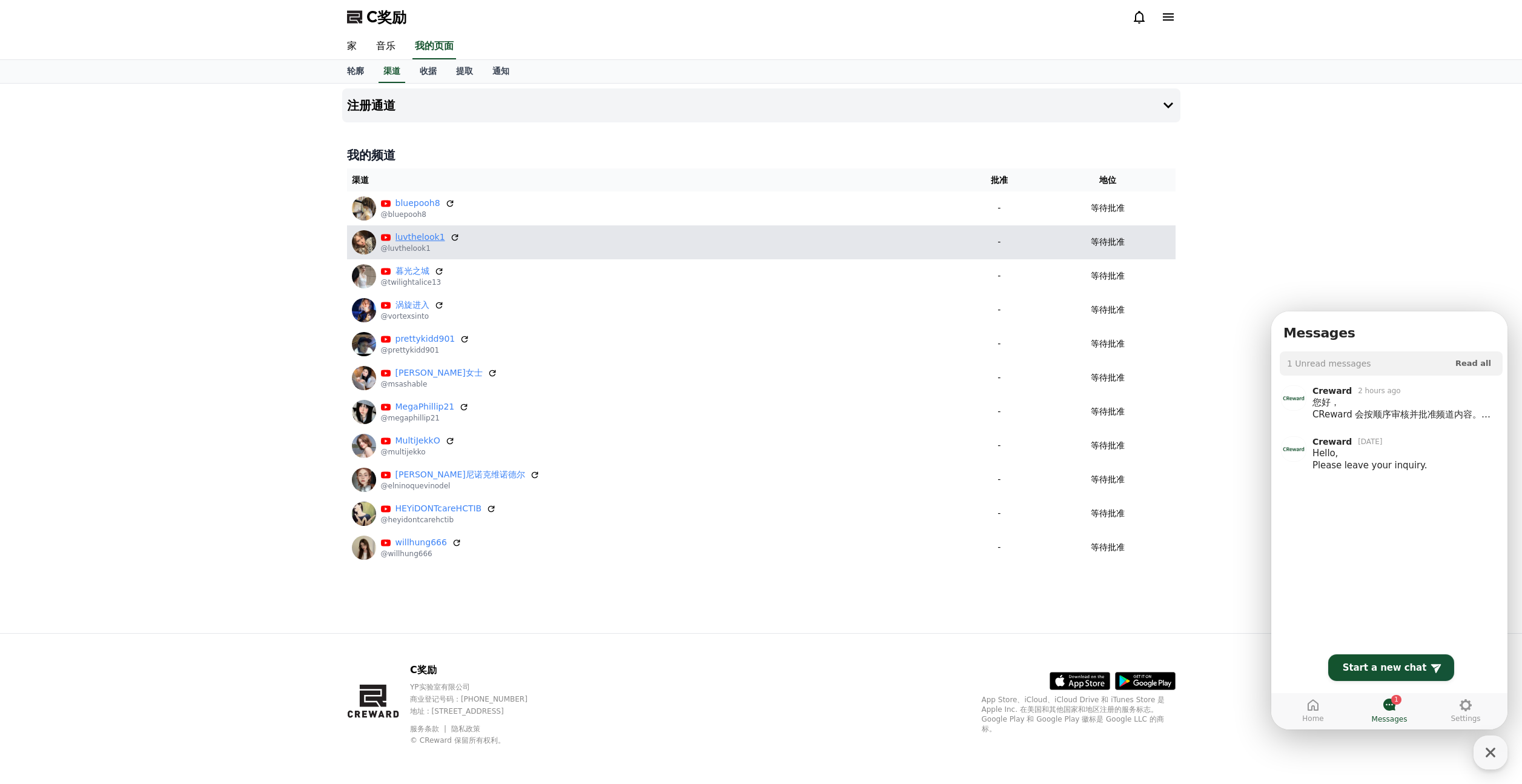
click at [402, 240] on font "luvthelook1" at bounding box center [420, 237] width 50 height 10
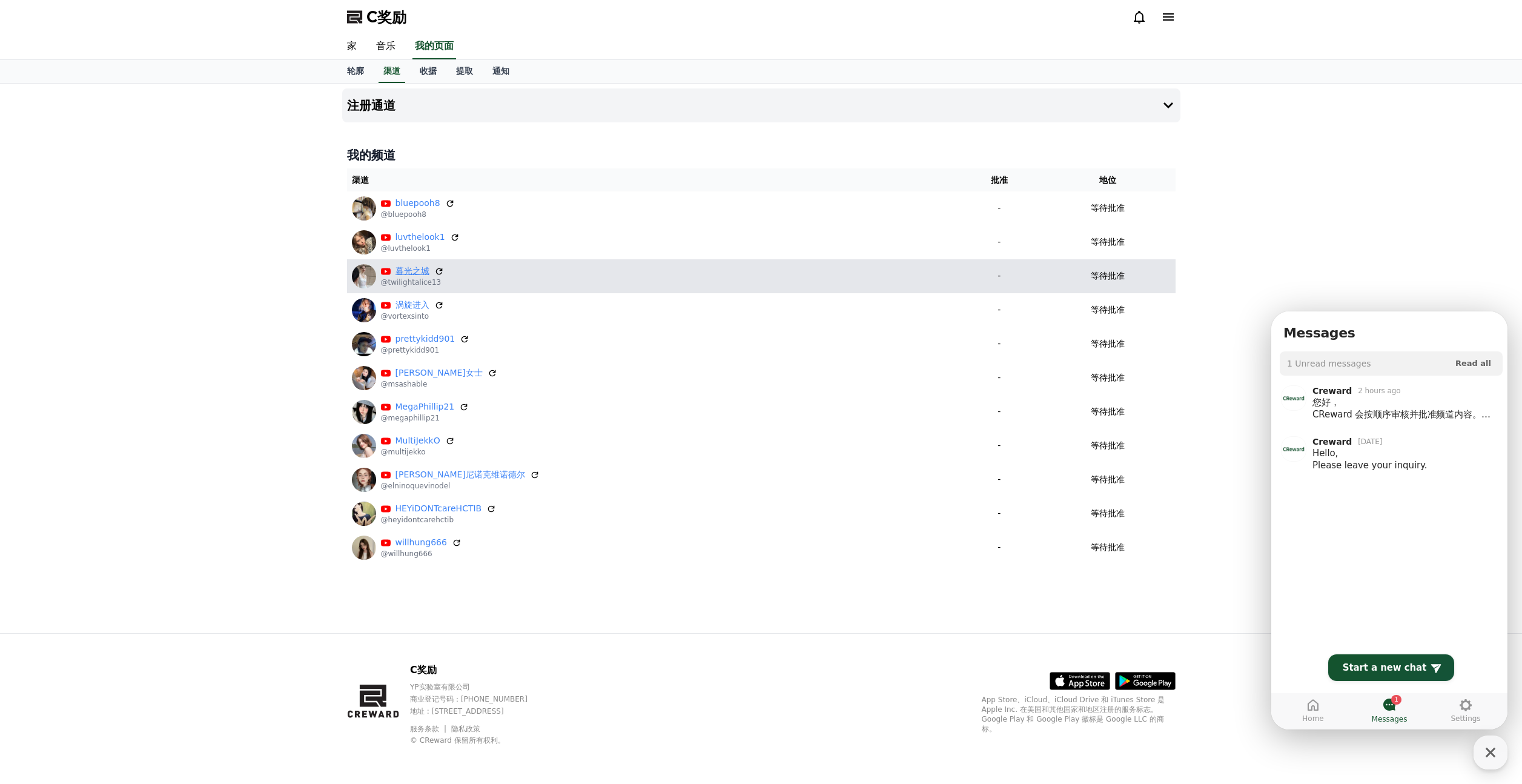
click at [397, 268] on font "暮光之城" at bounding box center [412, 271] width 34 height 10
